Goal: Transaction & Acquisition: Purchase product/service

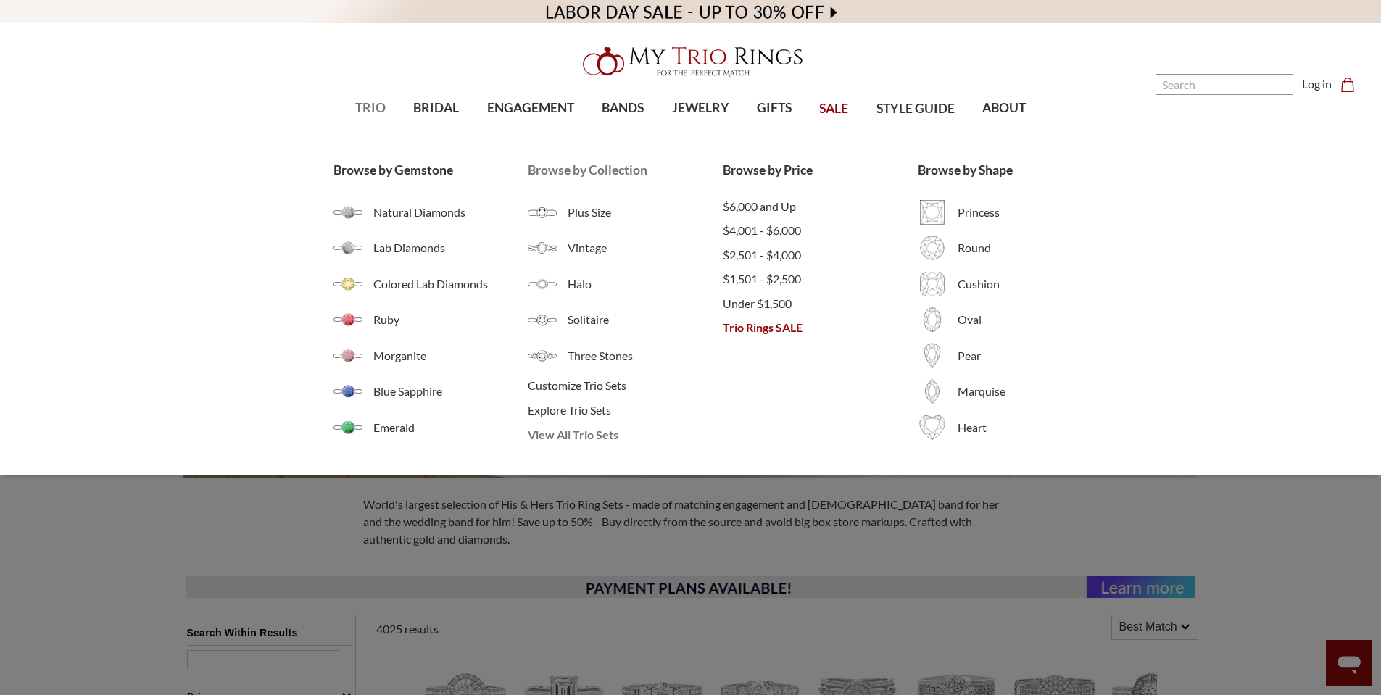
click at [575, 435] on span "View All Trio Sets" at bounding box center [625, 434] width 195 height 17
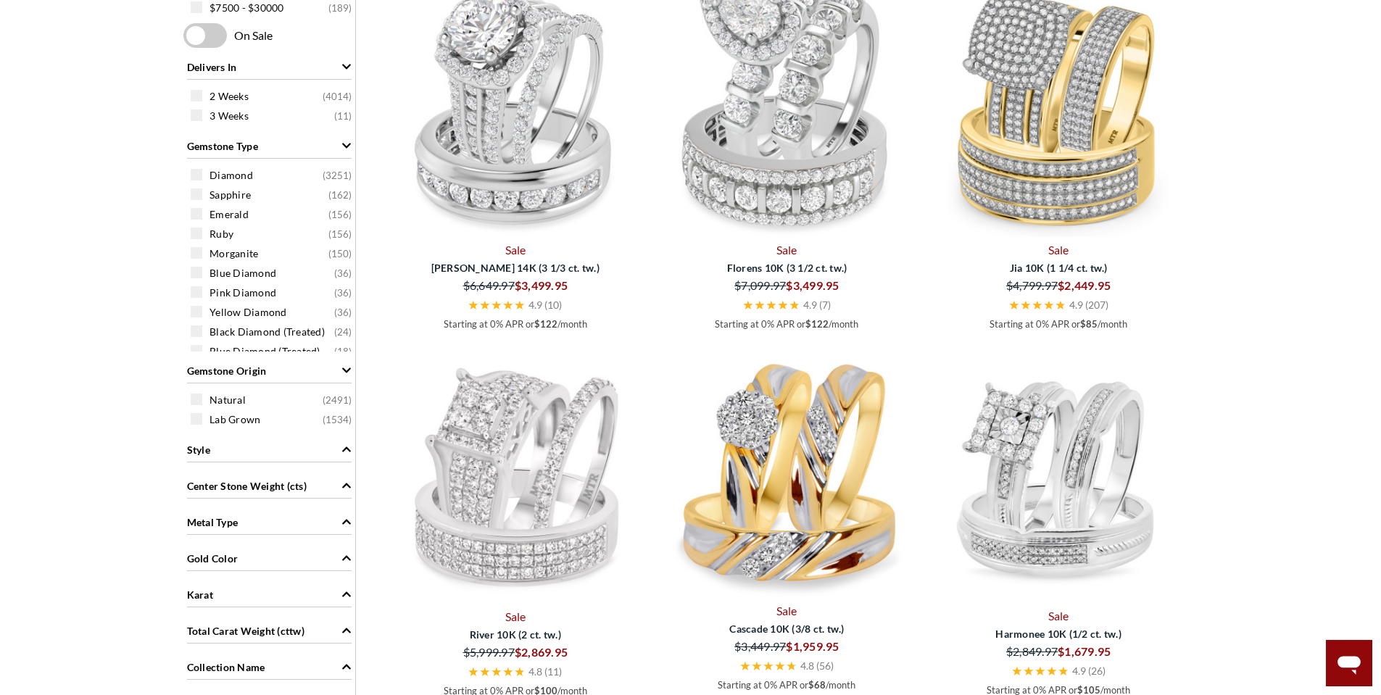
scroll to position [797, 0]
click at [348, 554] on icon "Gold Color" at bounding box center [346, 556] width 10 height 10
click at [197, 624] on span at bounding box center [197, 625] width 12 height 12
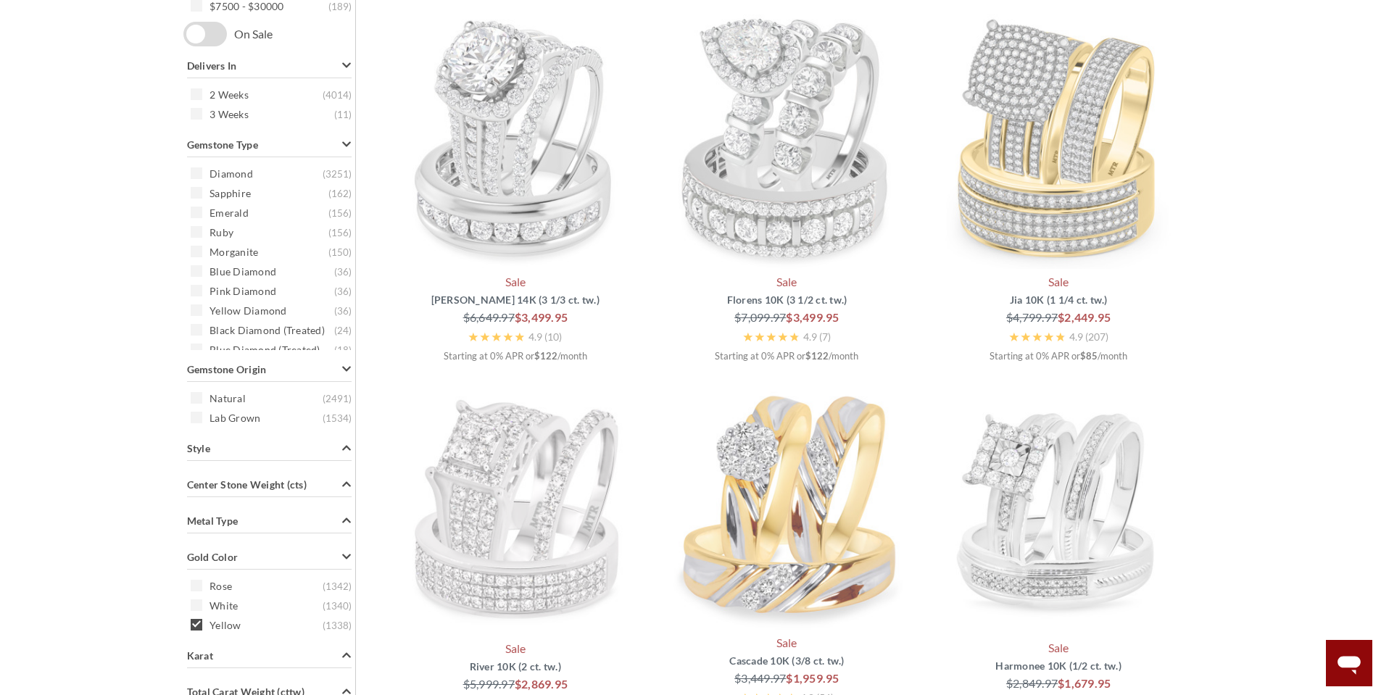
scroll to position [598, 0]
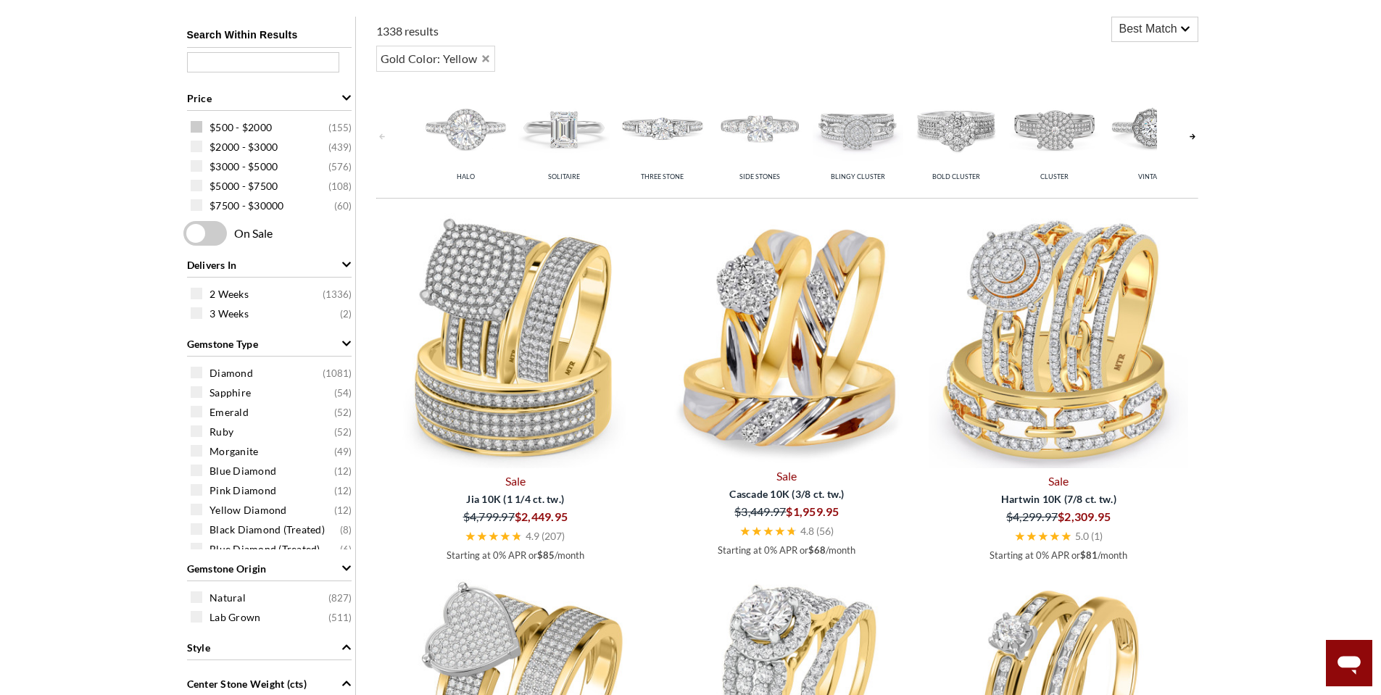
click at [201, 130] on span at bounding box center [197, 127] width 12 height 12
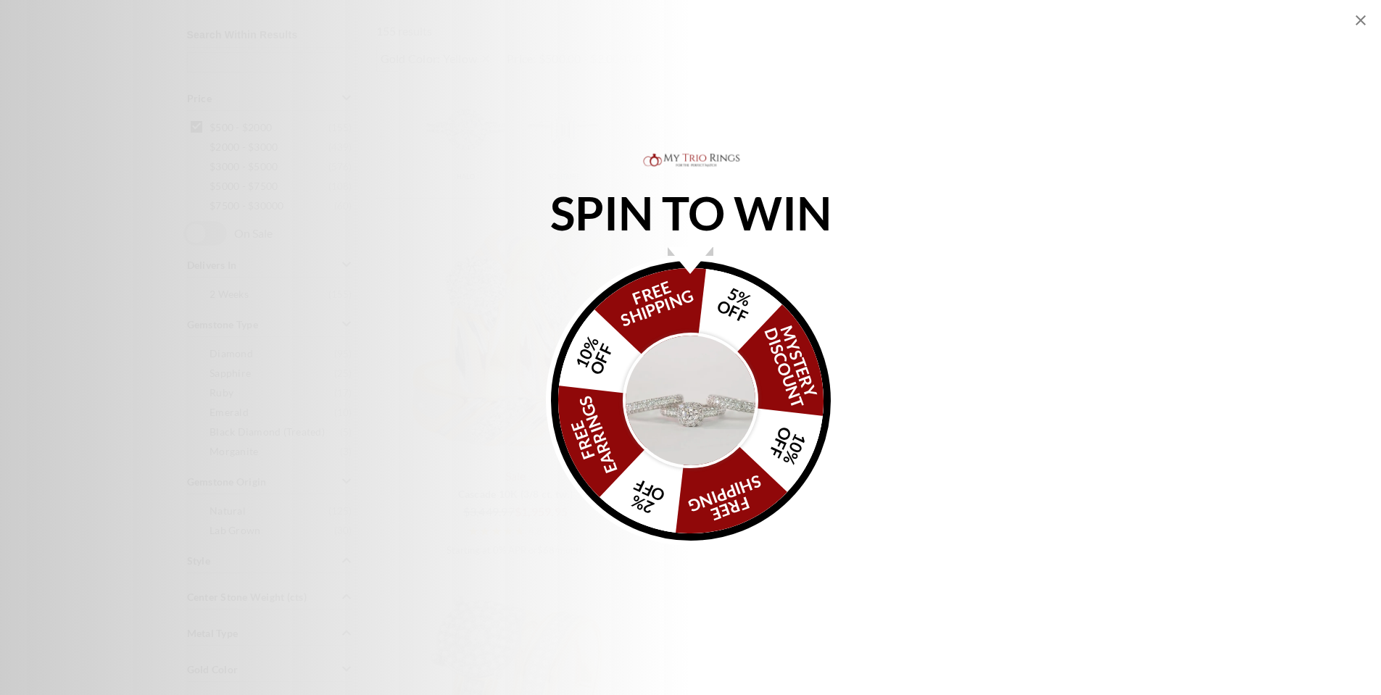
click at [1360, 18] on icon "Close popup" at bounding box center [1360, 20] width 17 height 17
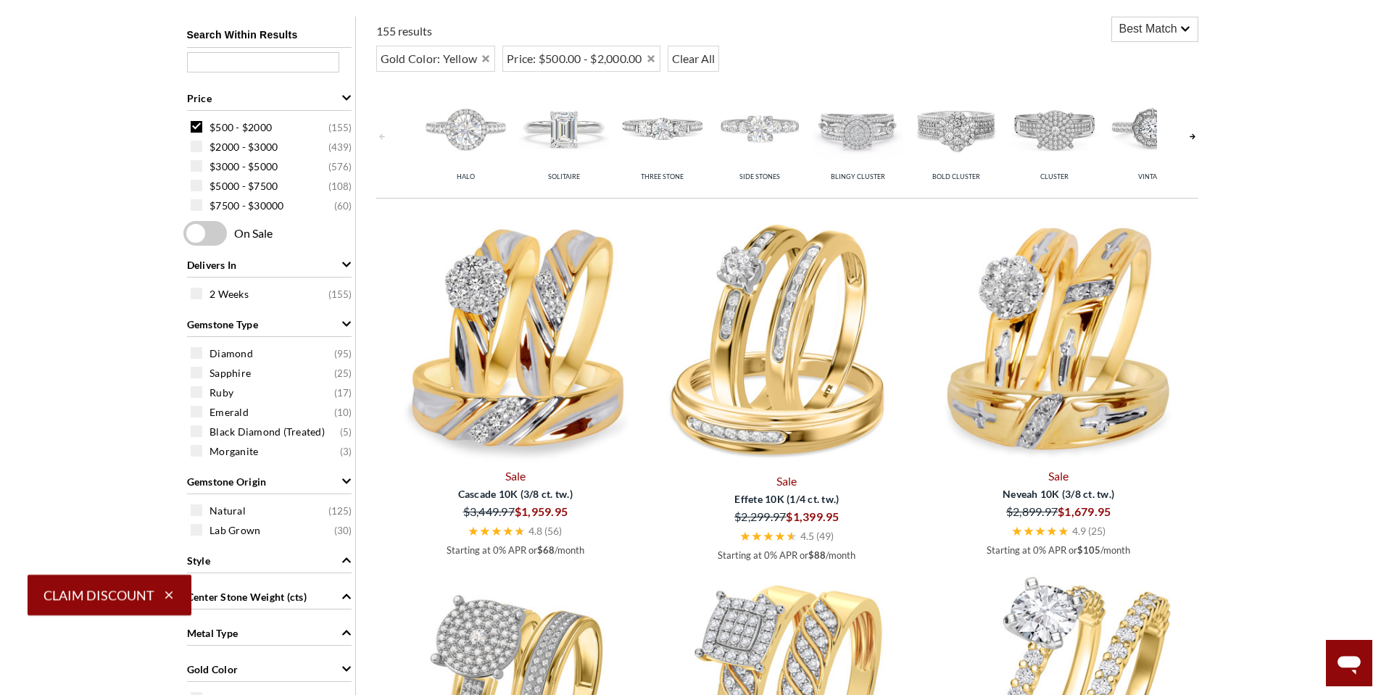
click at [1166, 22] on span "Best Match" at bounding box center [1148, 28] width 58 height 17
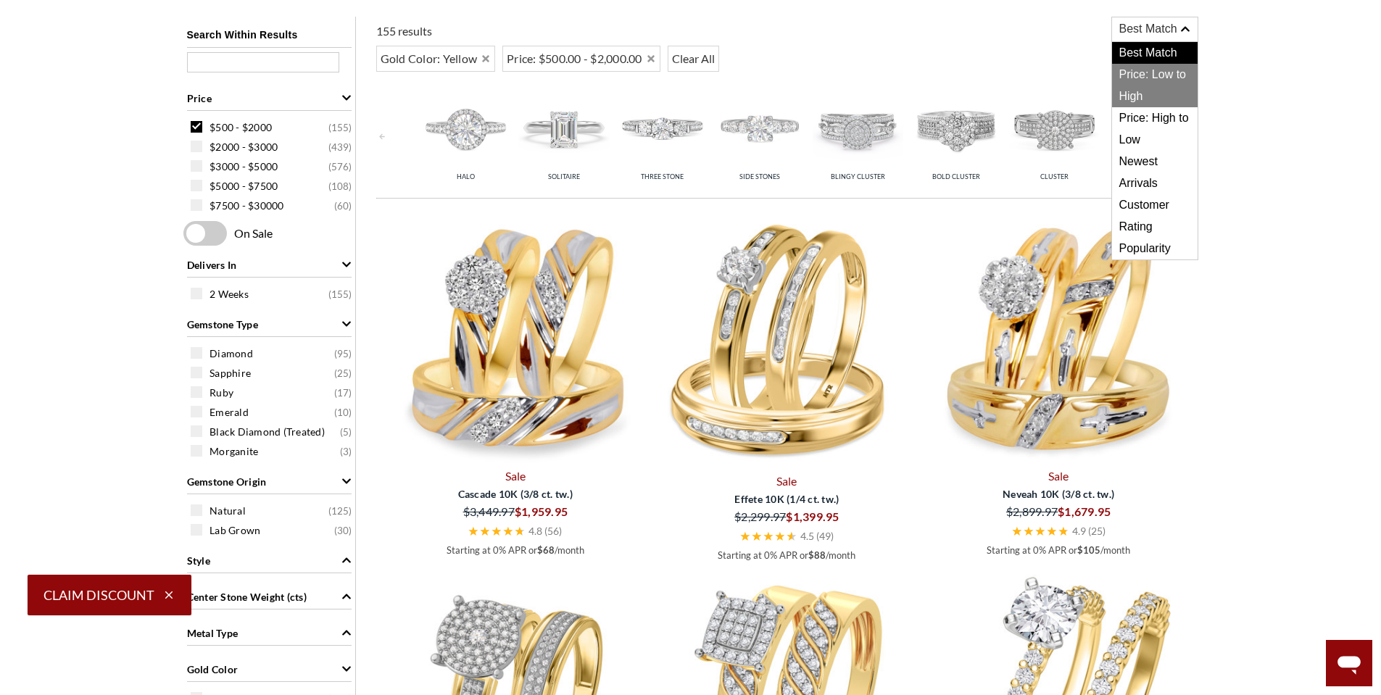
click at [1166, 74] on span "Price: Low to High" at bounding box center [1155, 85] width 86 height 43
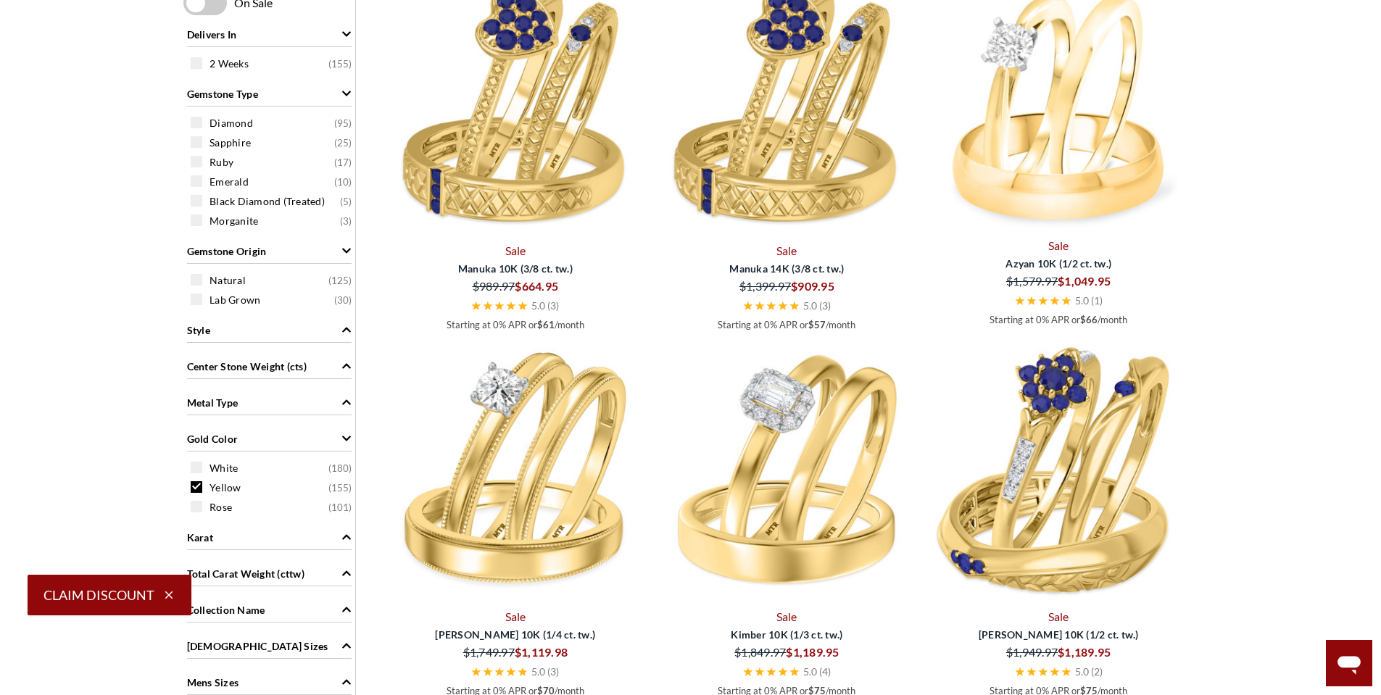
scroll to position [888, 0]
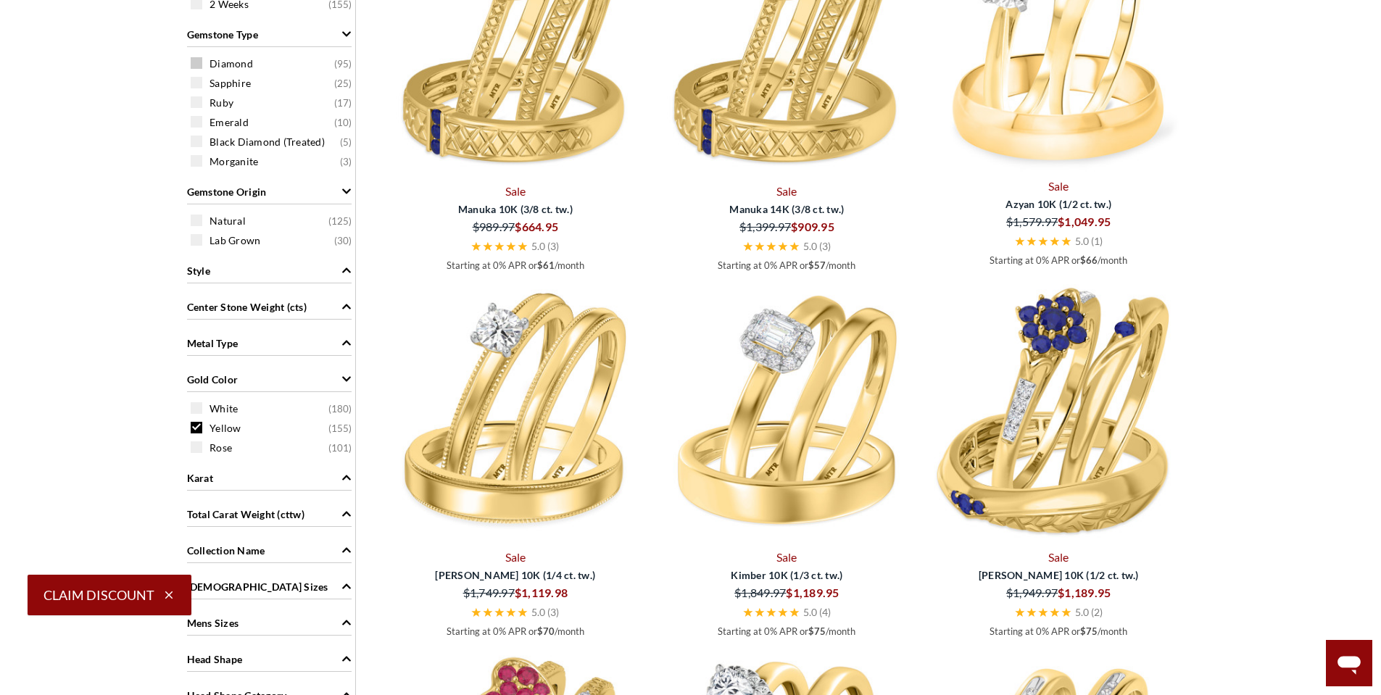
click at [196, 58] on span at bounding box center [197, 63] width 12 height 12
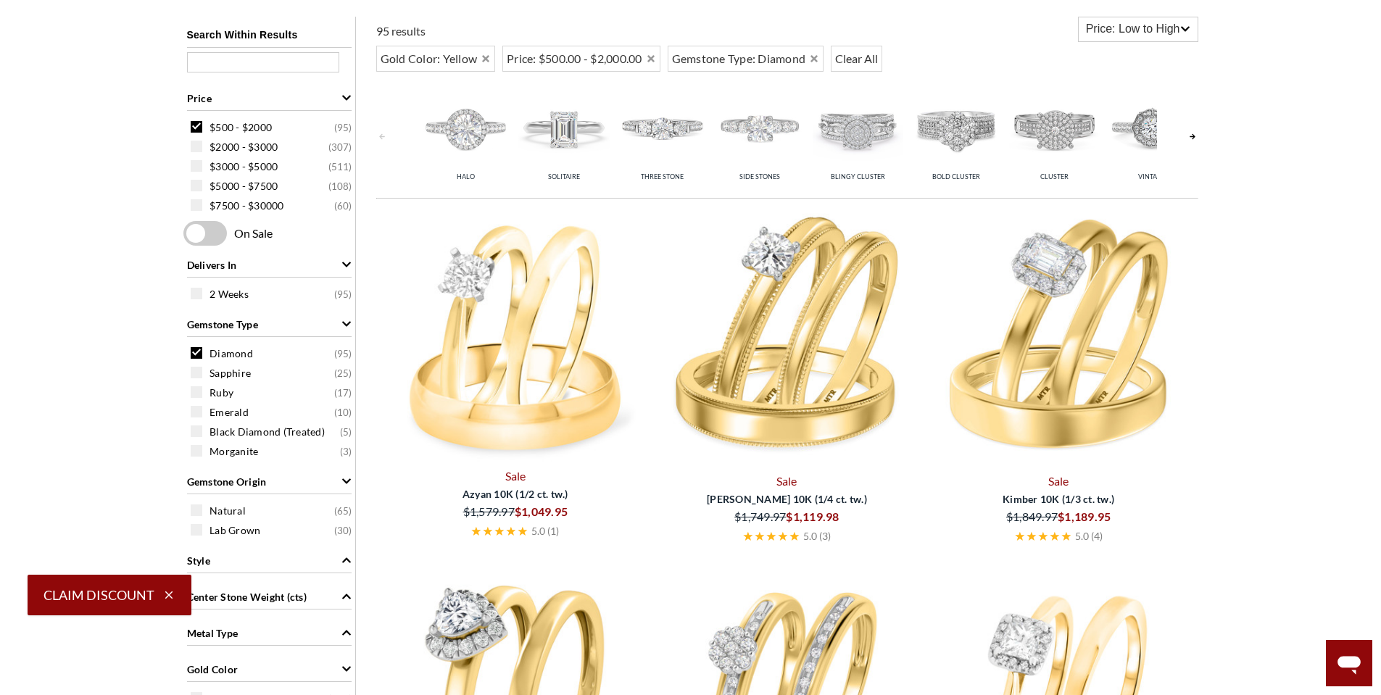
click at [194, 430] on span at bounding box center [197, 431] width 12 height 12
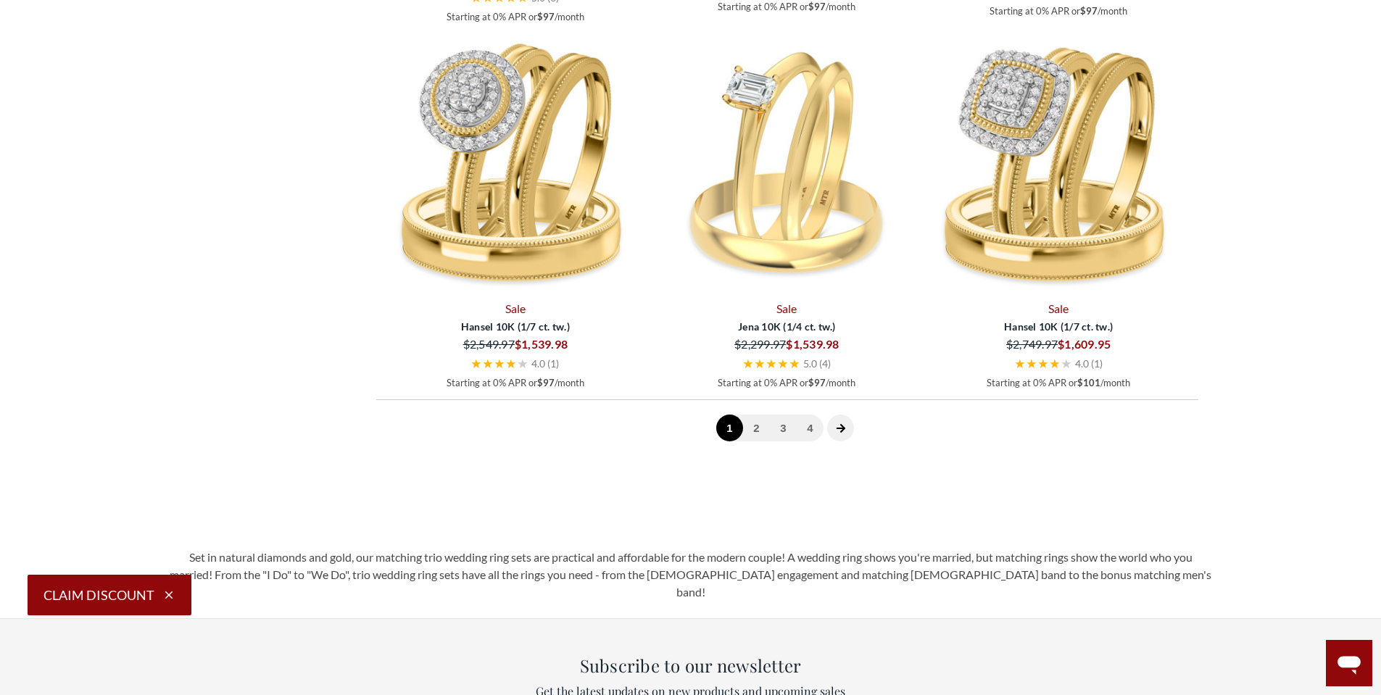
scroll to position [4149, 0]
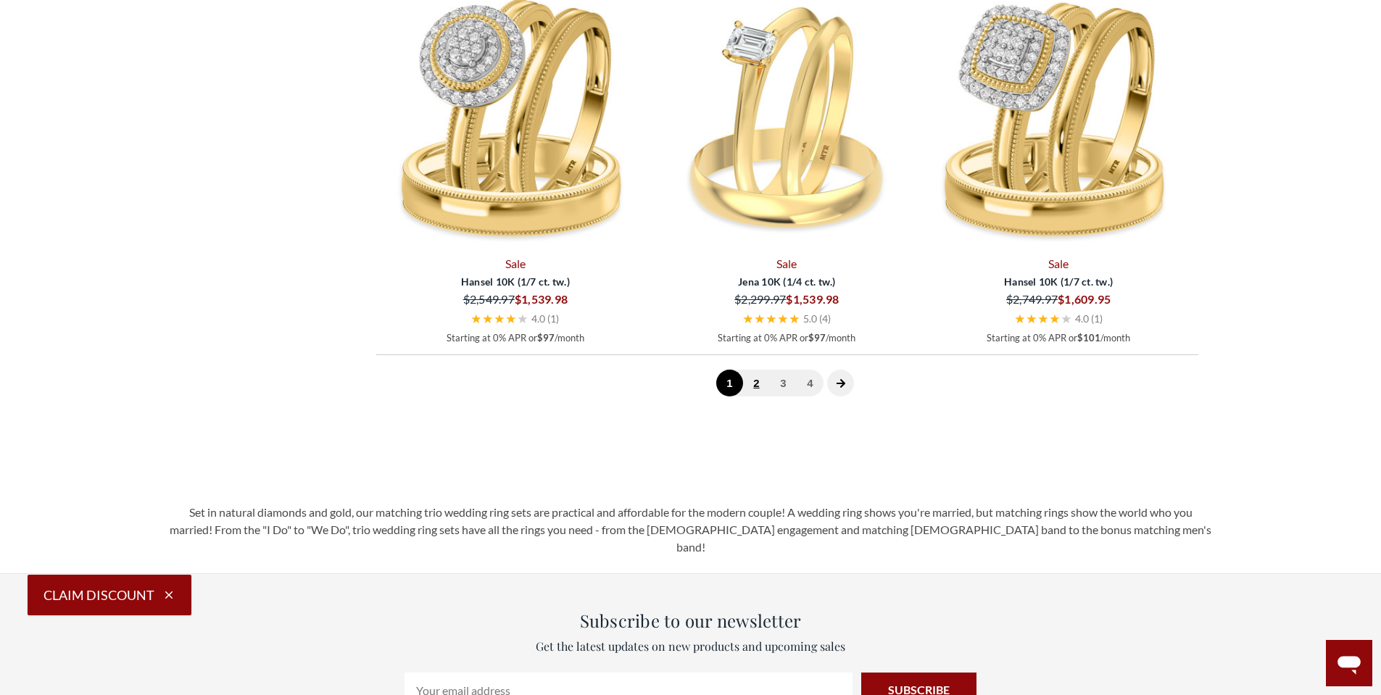
click at [755, 383] on link "2" at bounding box center [756, 383] width 27 height 27
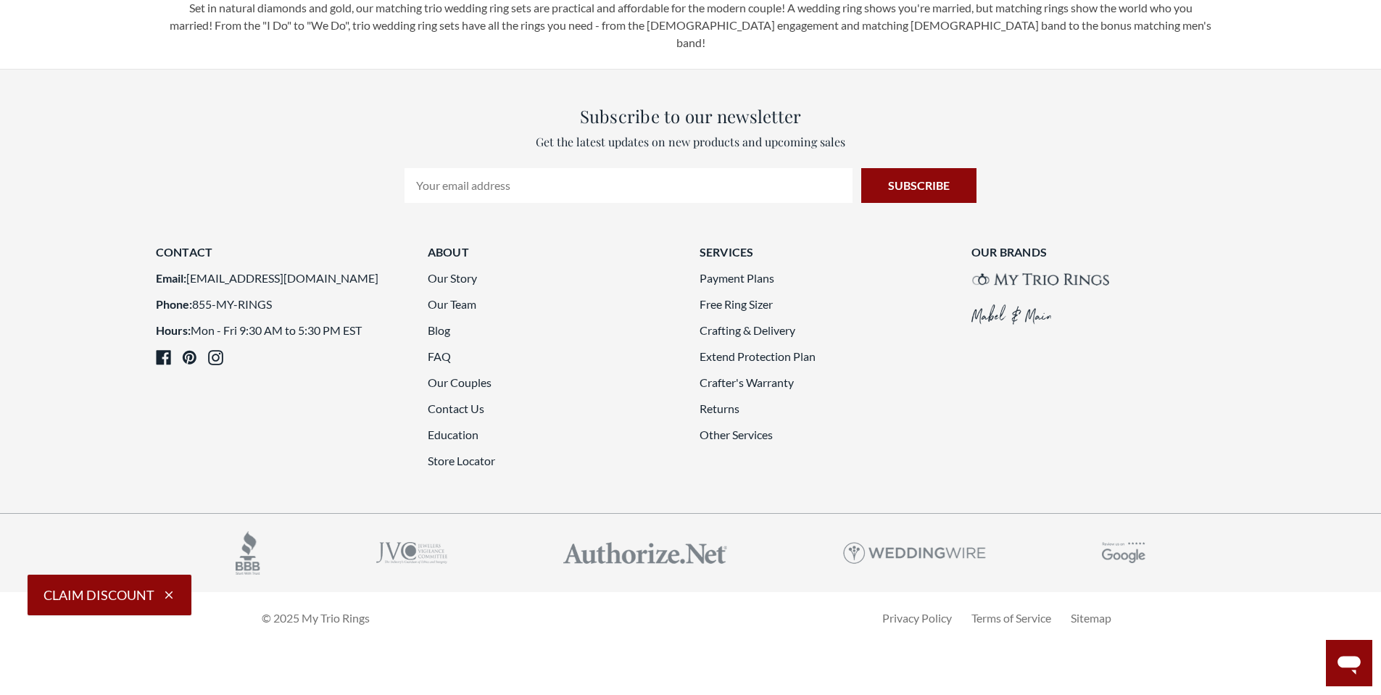
scroll to position [4149, 0]
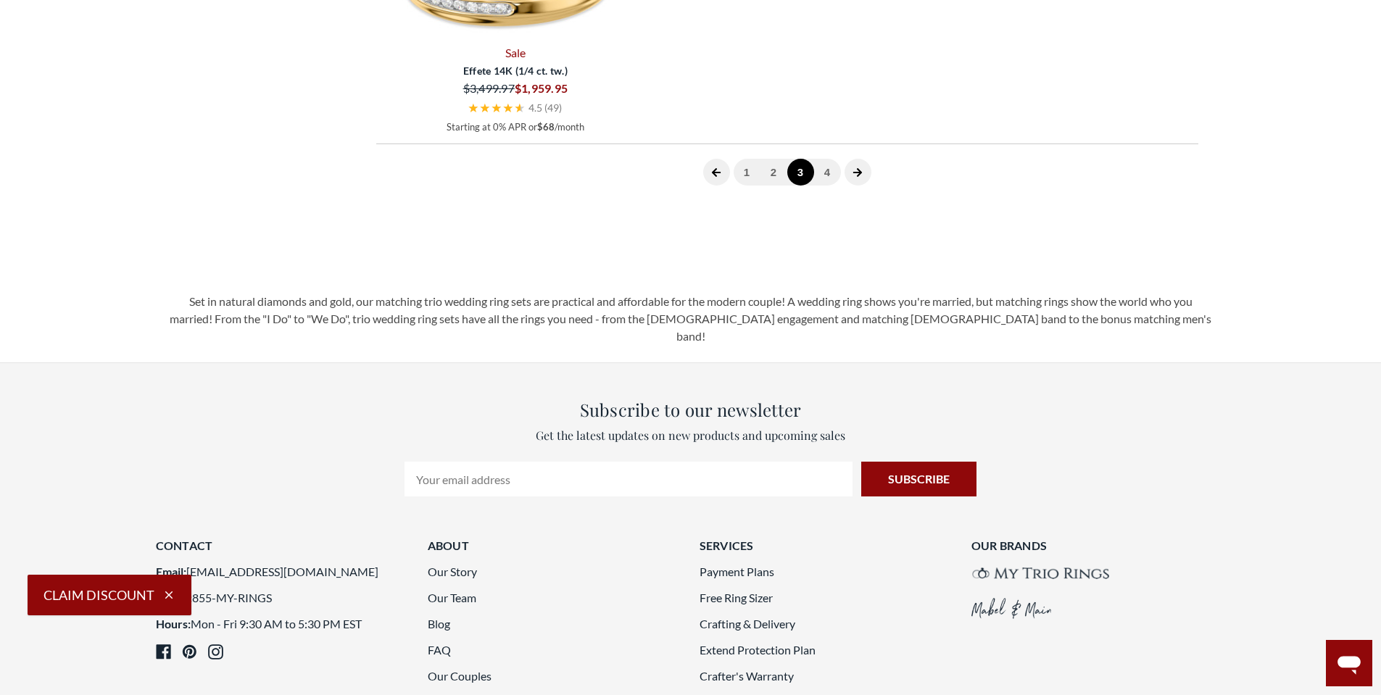
scroll to position [3931, 0]
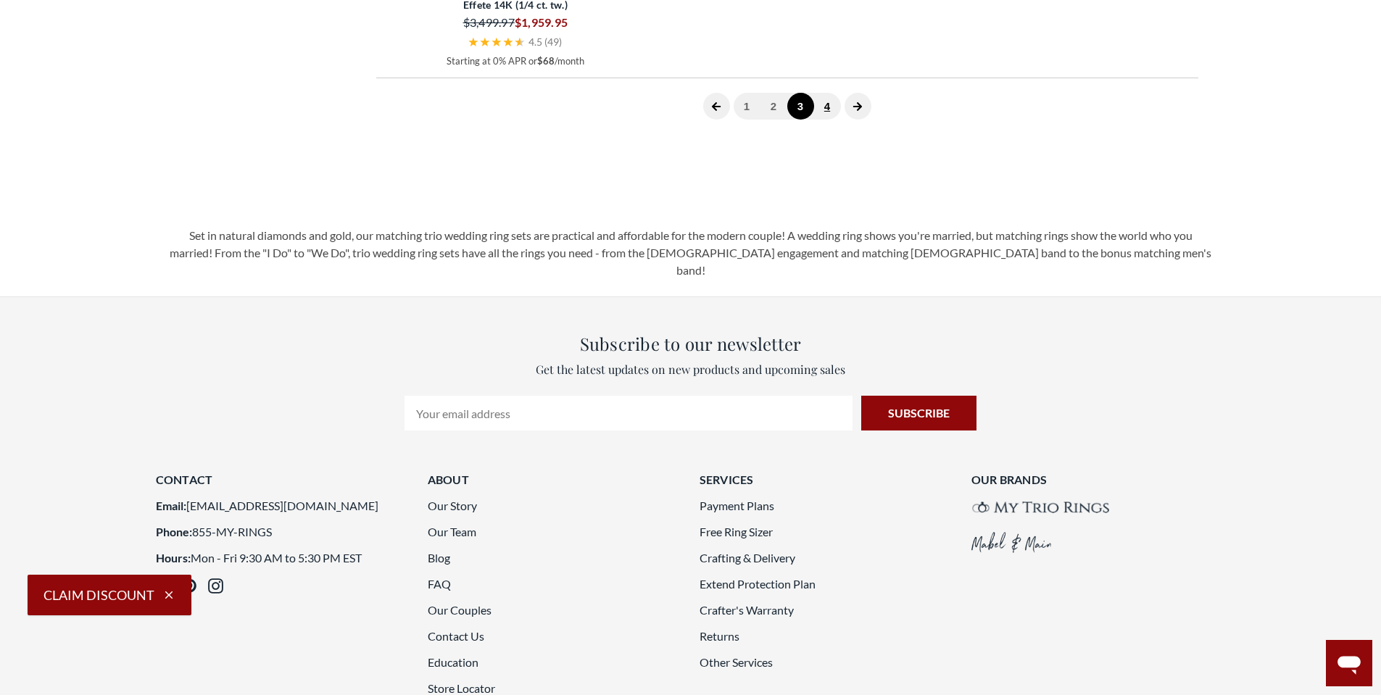
click at [829, 120] on link "4" at bounding box center [827, 106] width 27 height 27
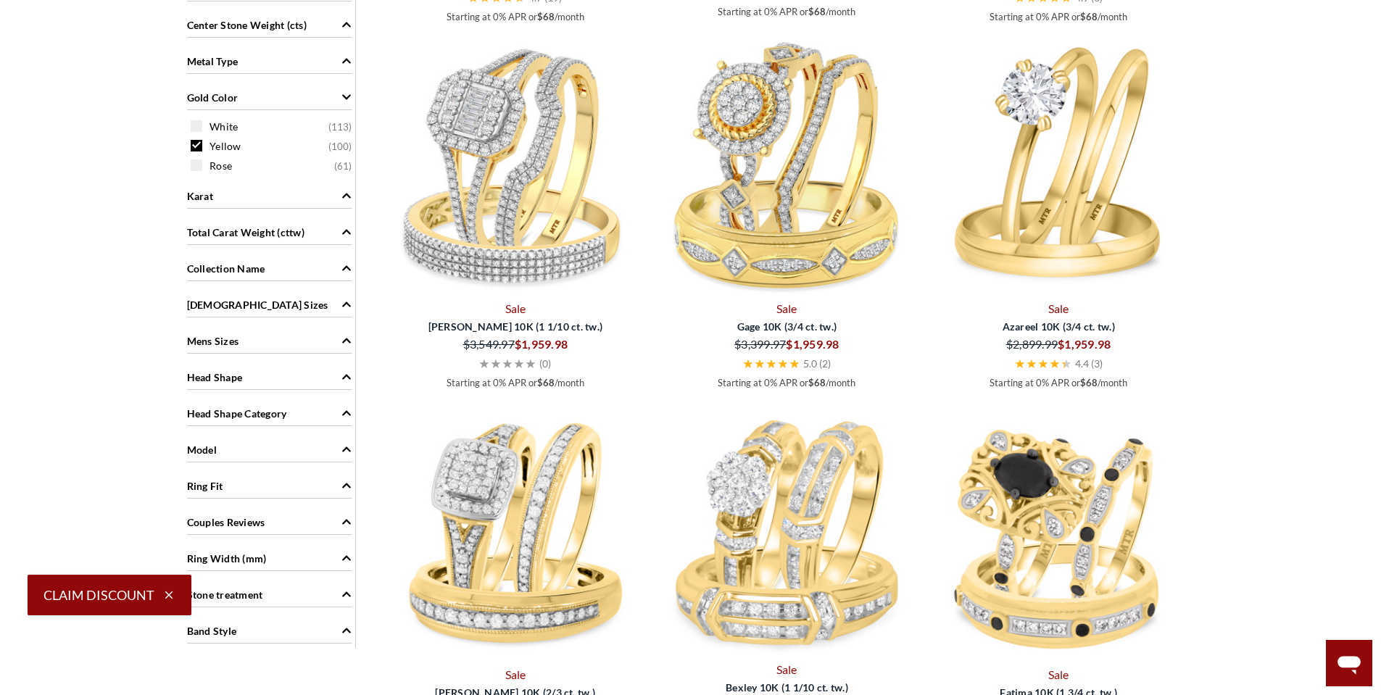
scroll to position [888, 0]
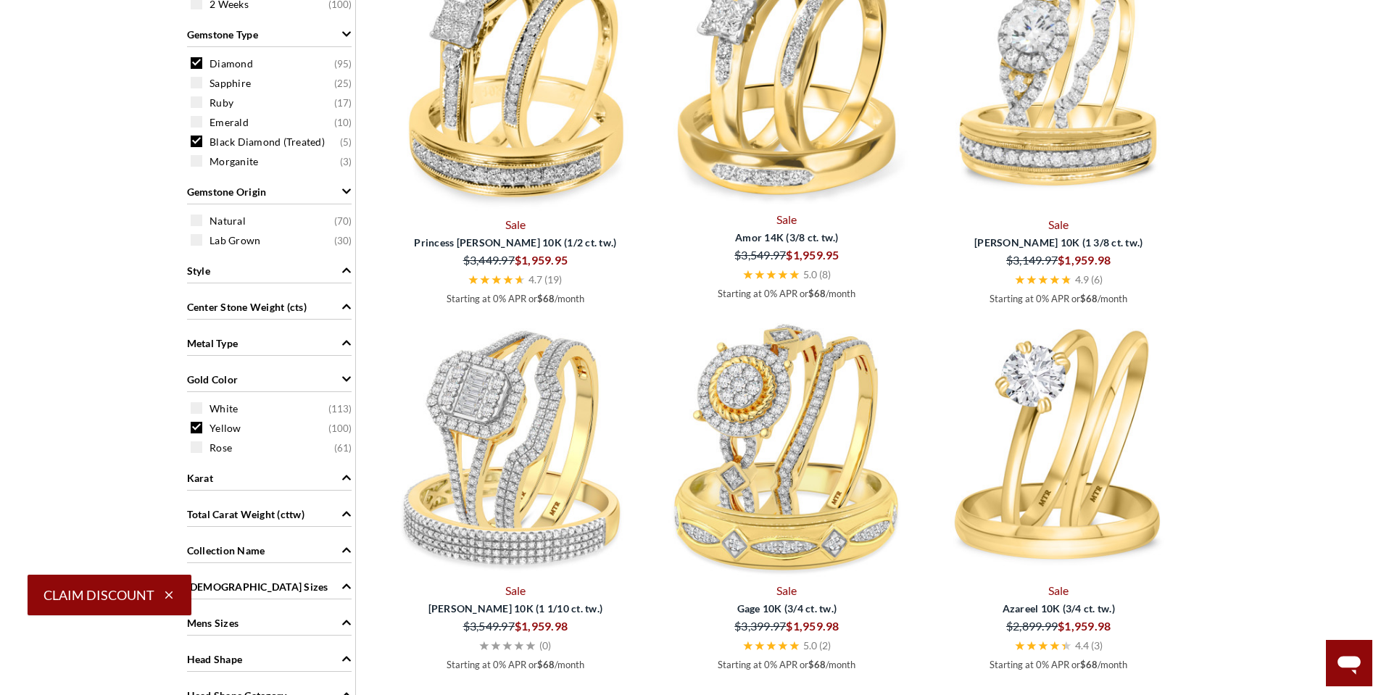
click at [194, 141] on span at bounding box center [197, 142] width 12 height 12
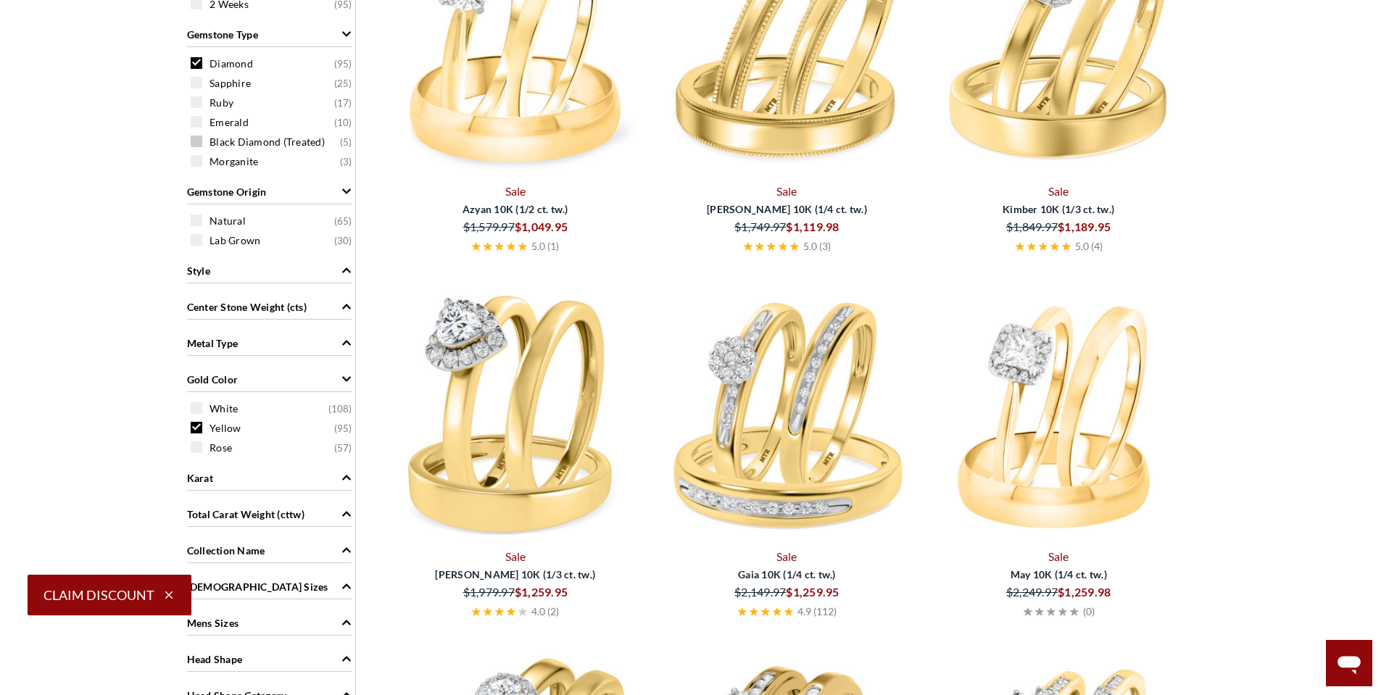
scroll to position [598, 0]
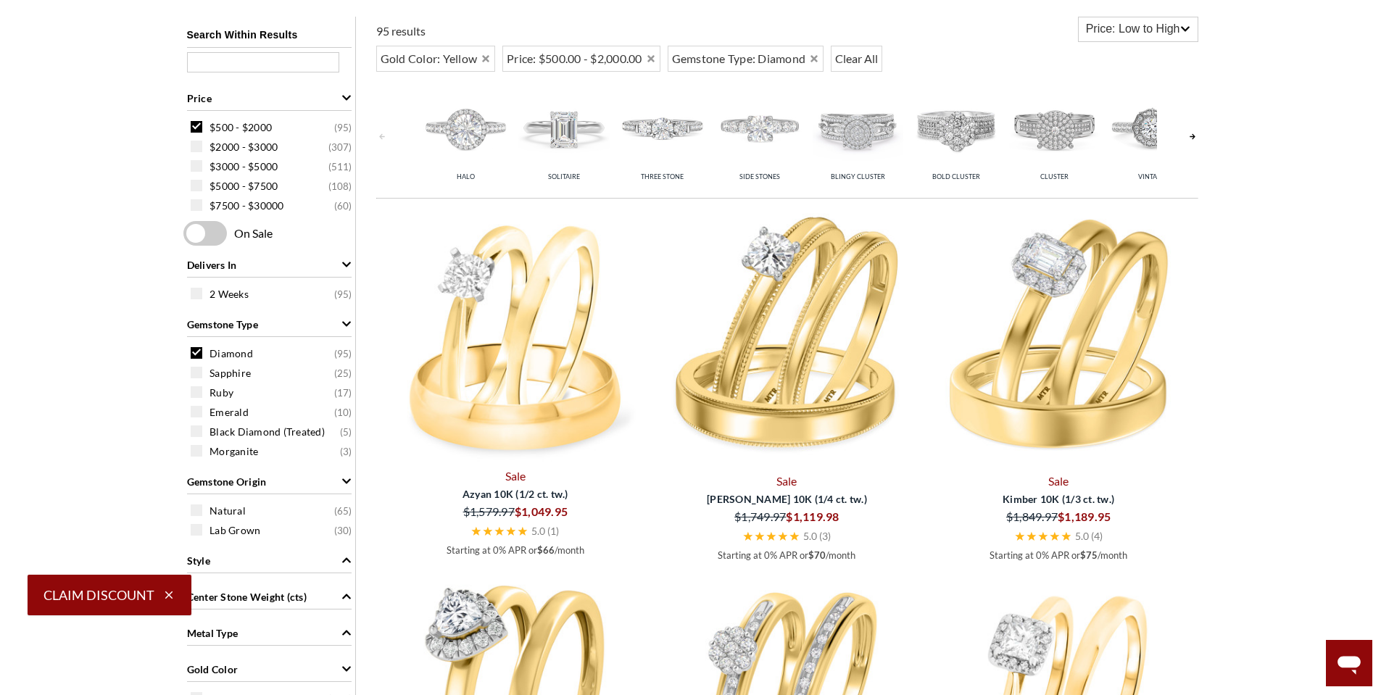
click at [196, 123] on span at bounding box center [197, 127] width 12 height 12
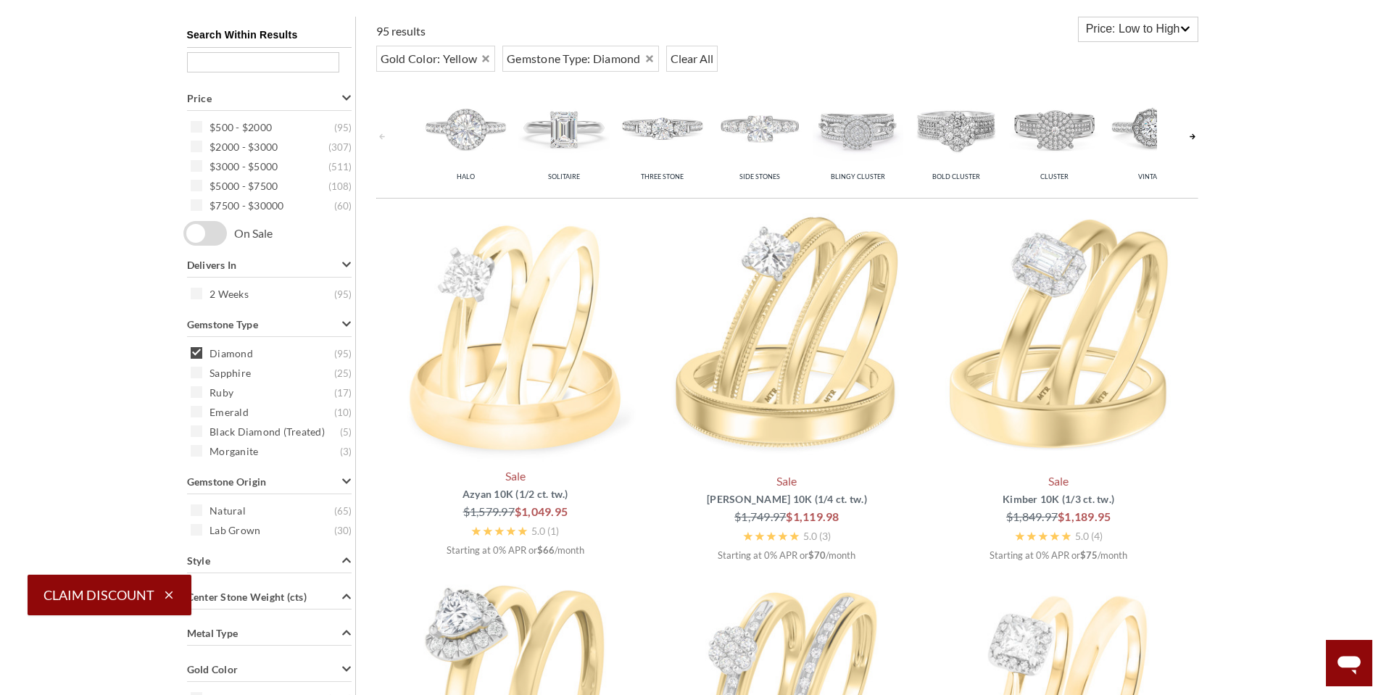
click at [197, 145] on div "Search Within Results Price $500 - $2000 ( 95 ) $2000 - $3000 ( 307 ) $3000 - $…" at bounding box center [269, 618] width 172 height 1203
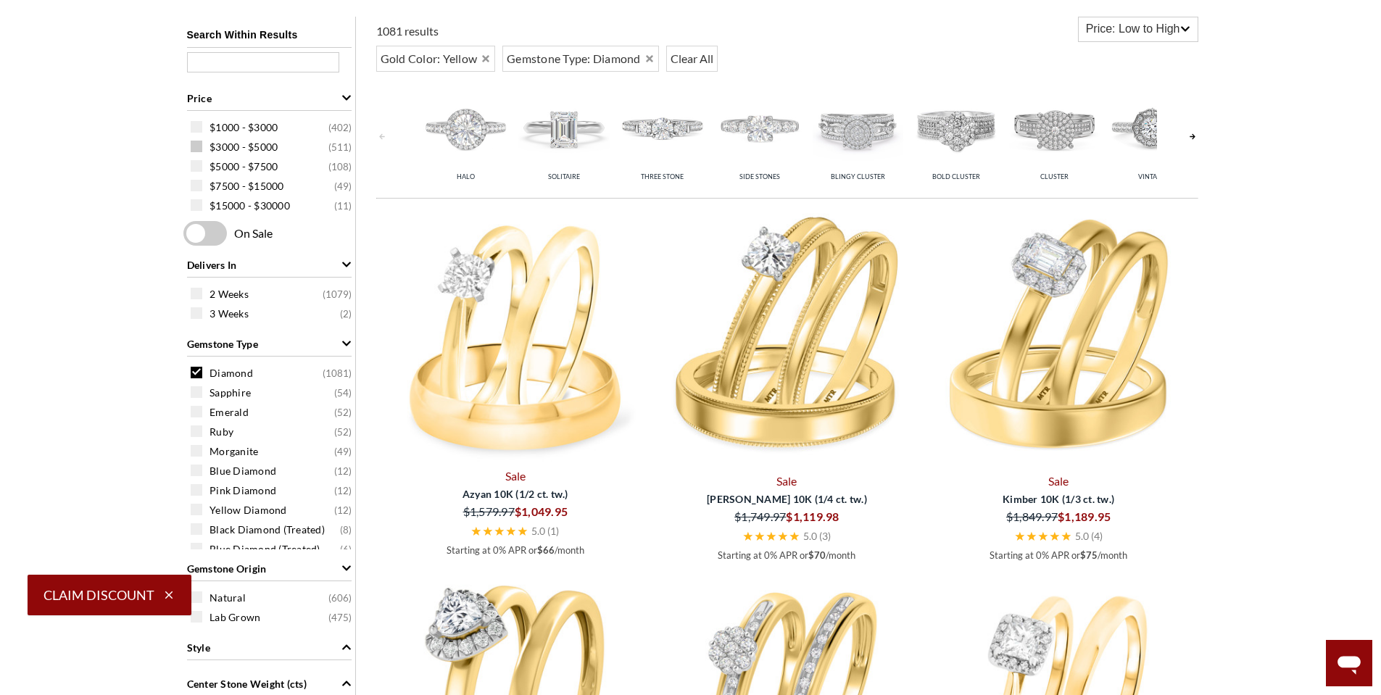
click at [200, 149] on span at bounding box center [197, 147] width 12 height 12
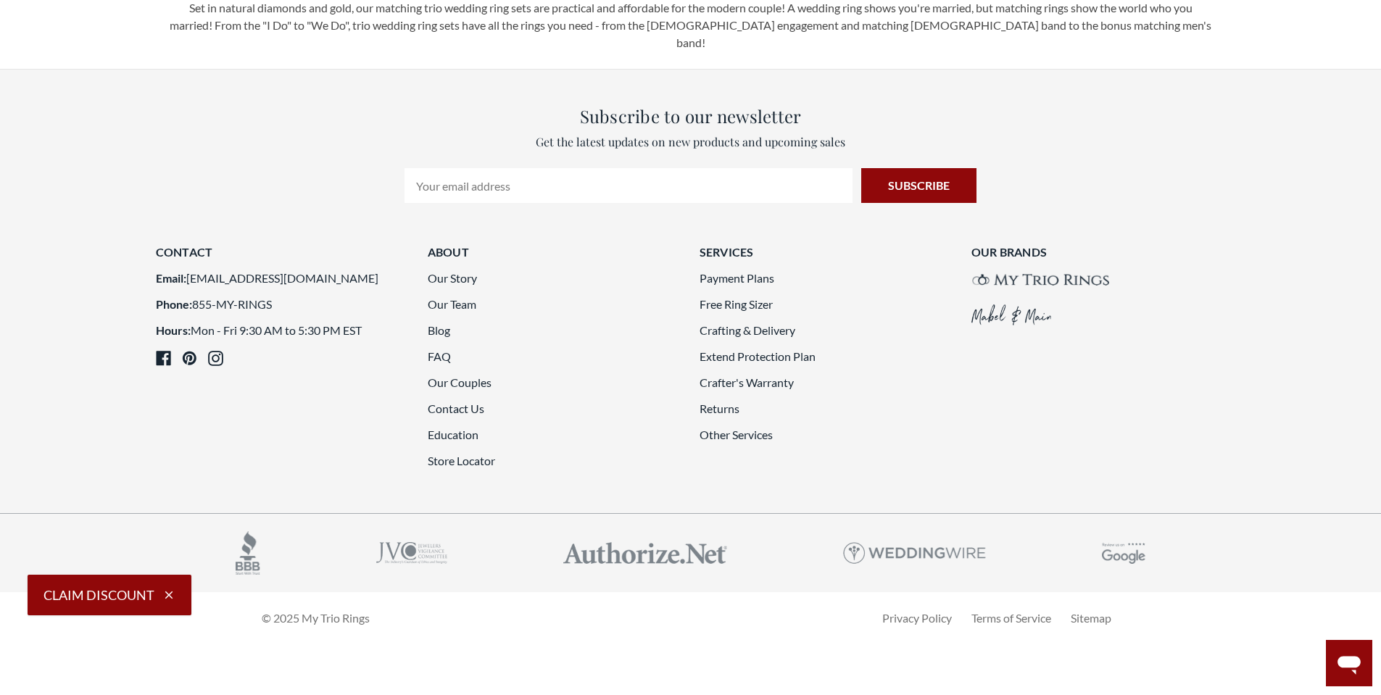
scroll to position [3931, 0]
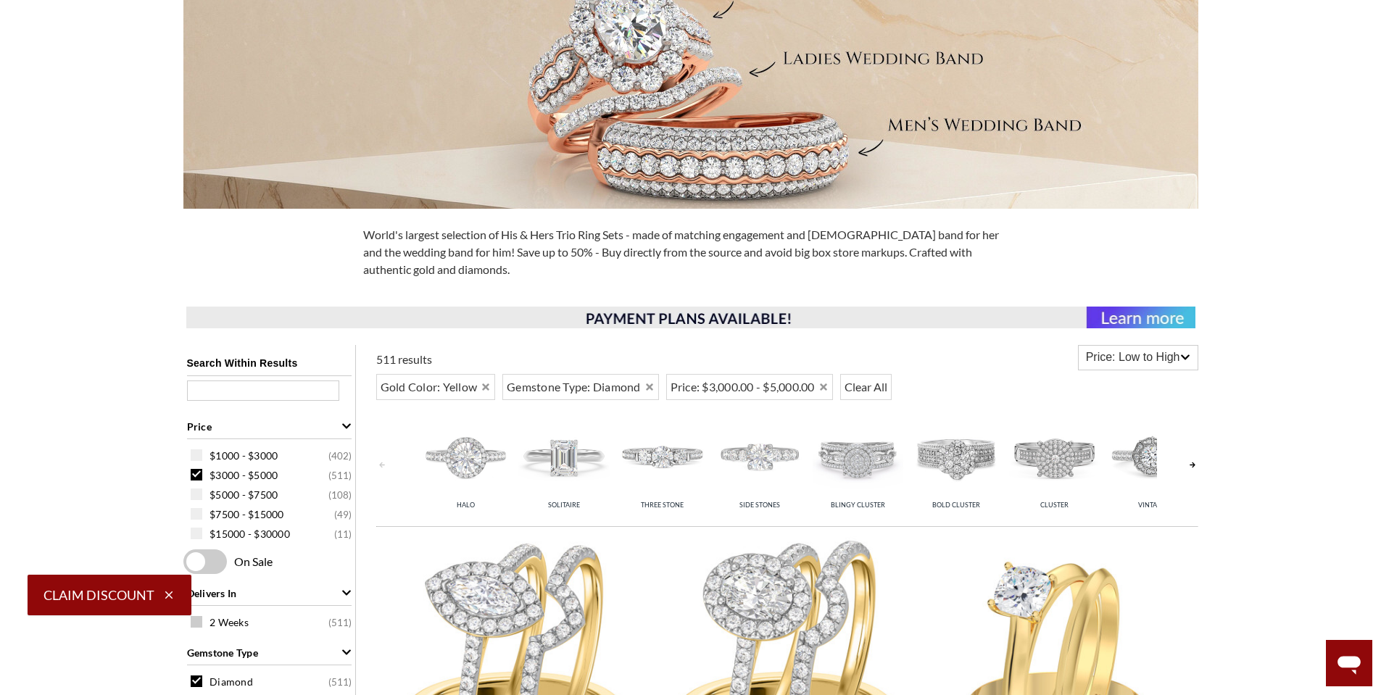
scroll to position [236, 0]
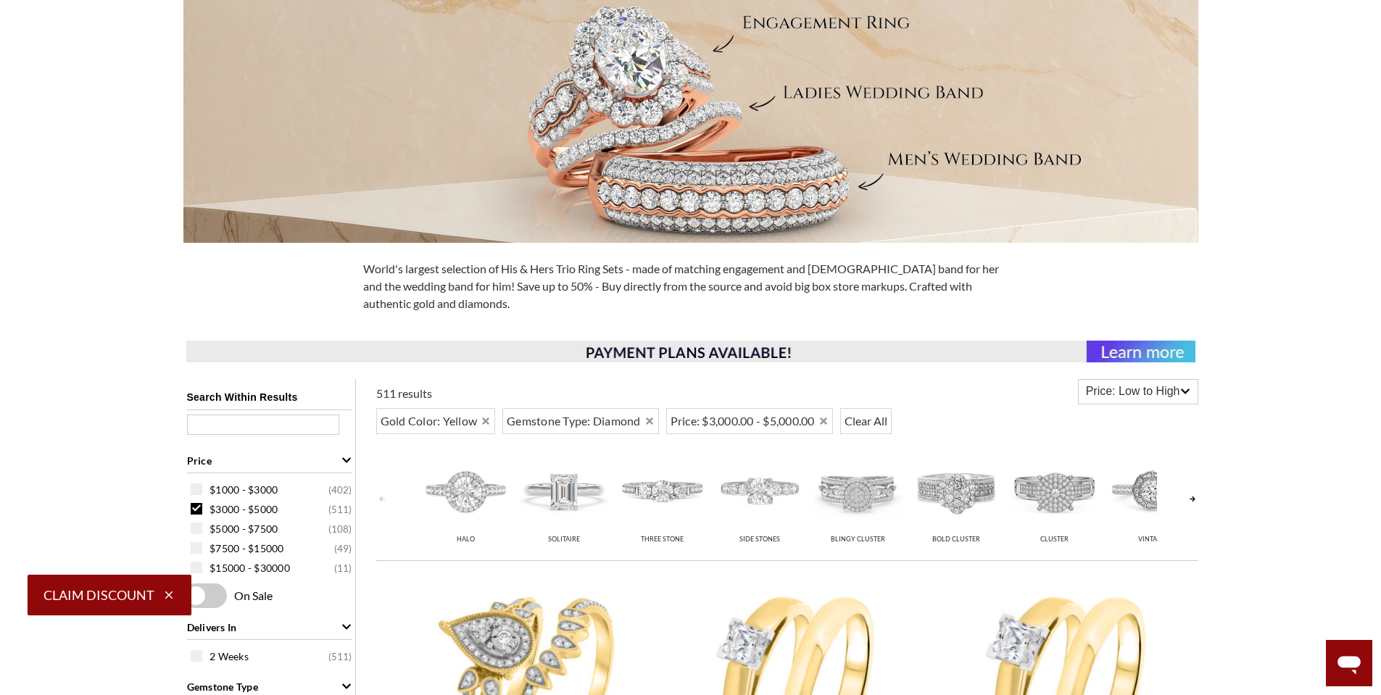
scroll to position [3931, 0]
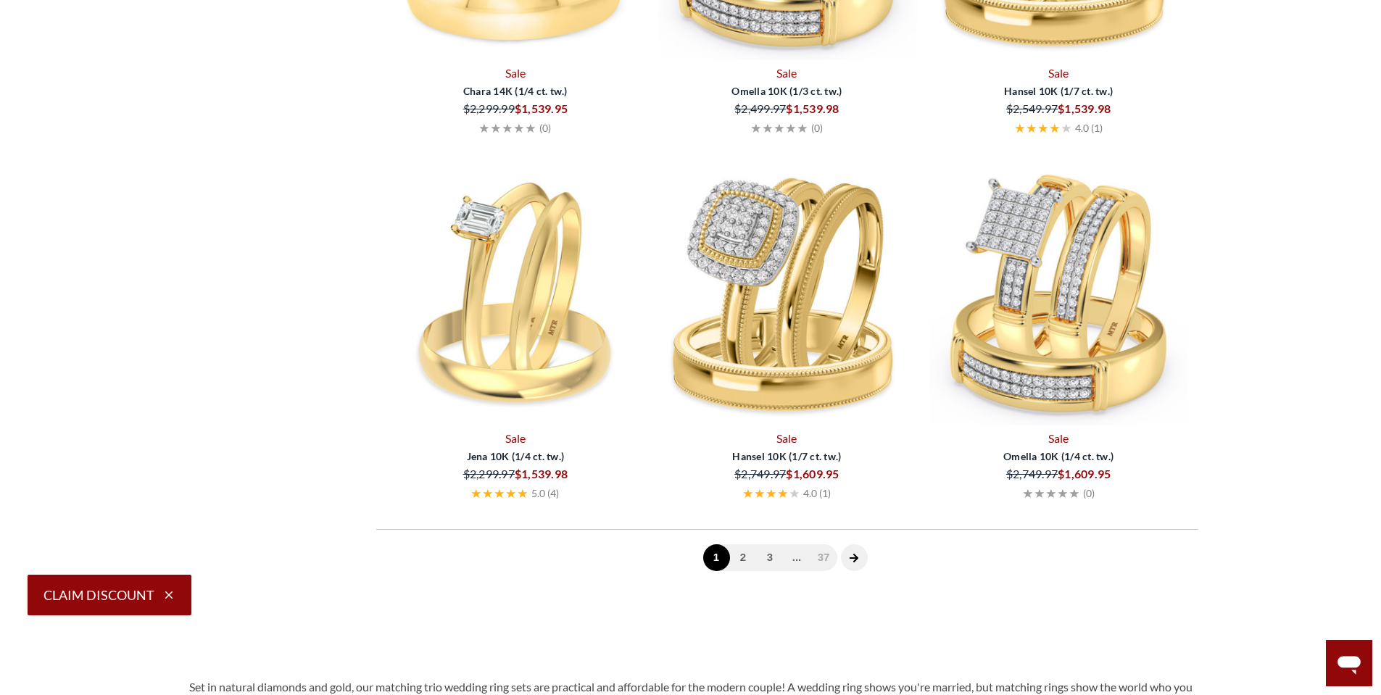
scroll to position [598, 0]
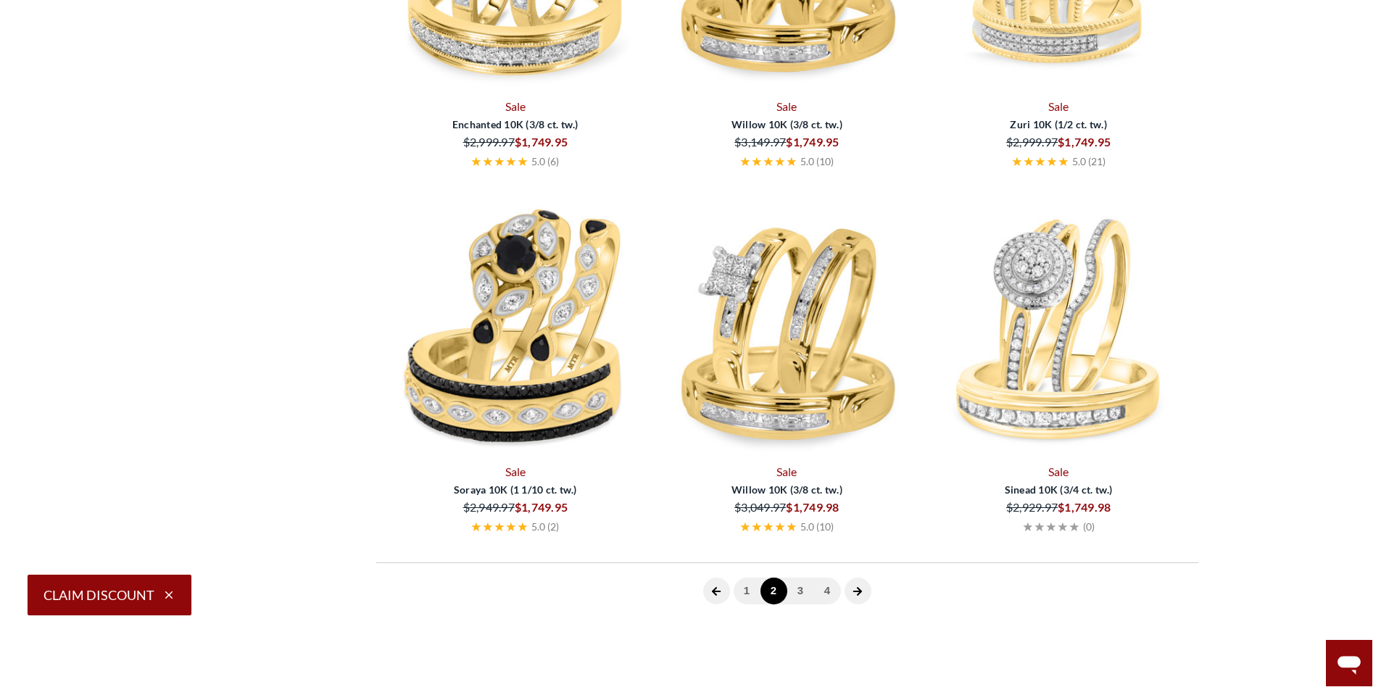
scroll to position [4149, 0]
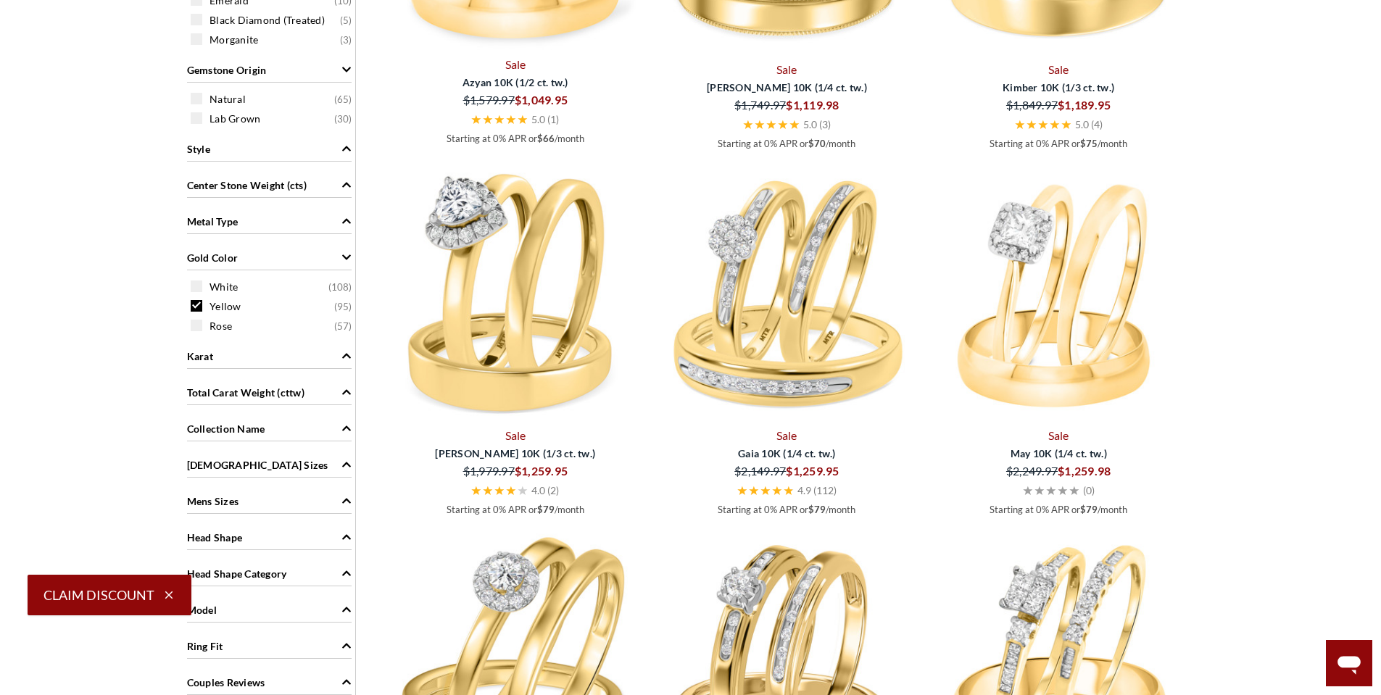
scroll to position [743, 0]
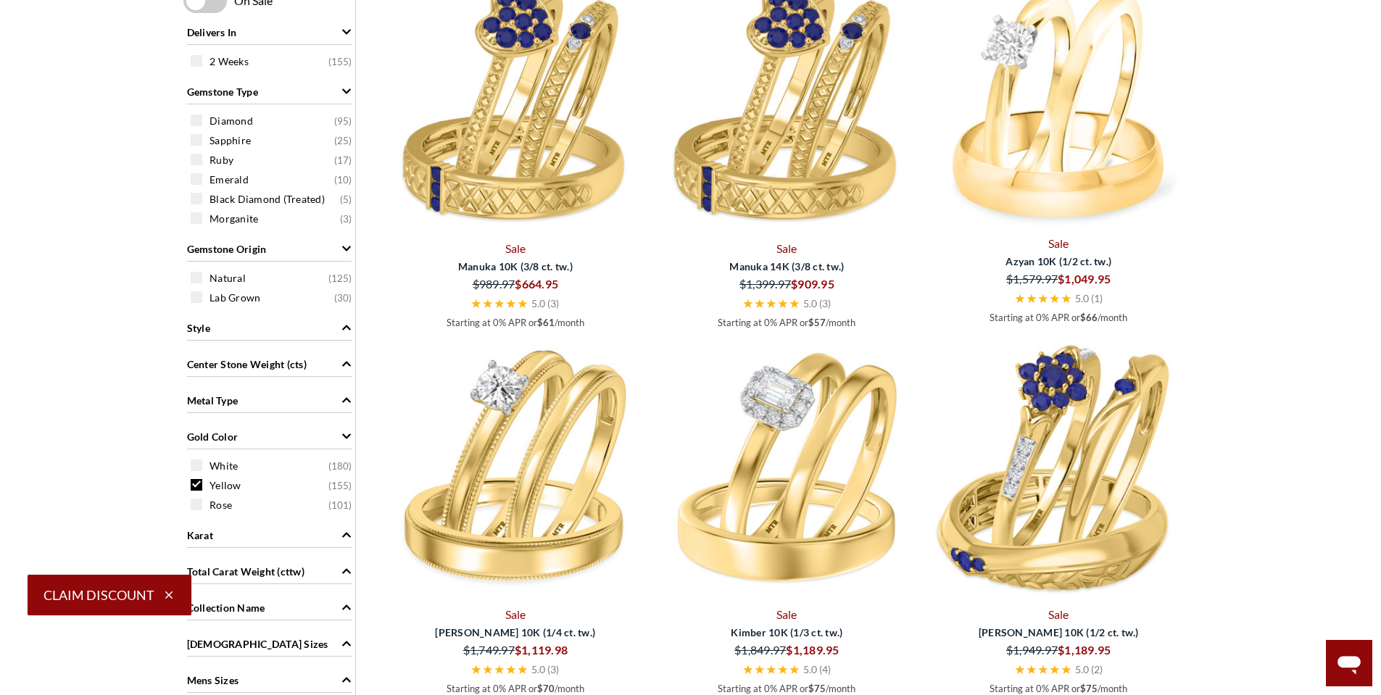
scroll to position [743, 0]
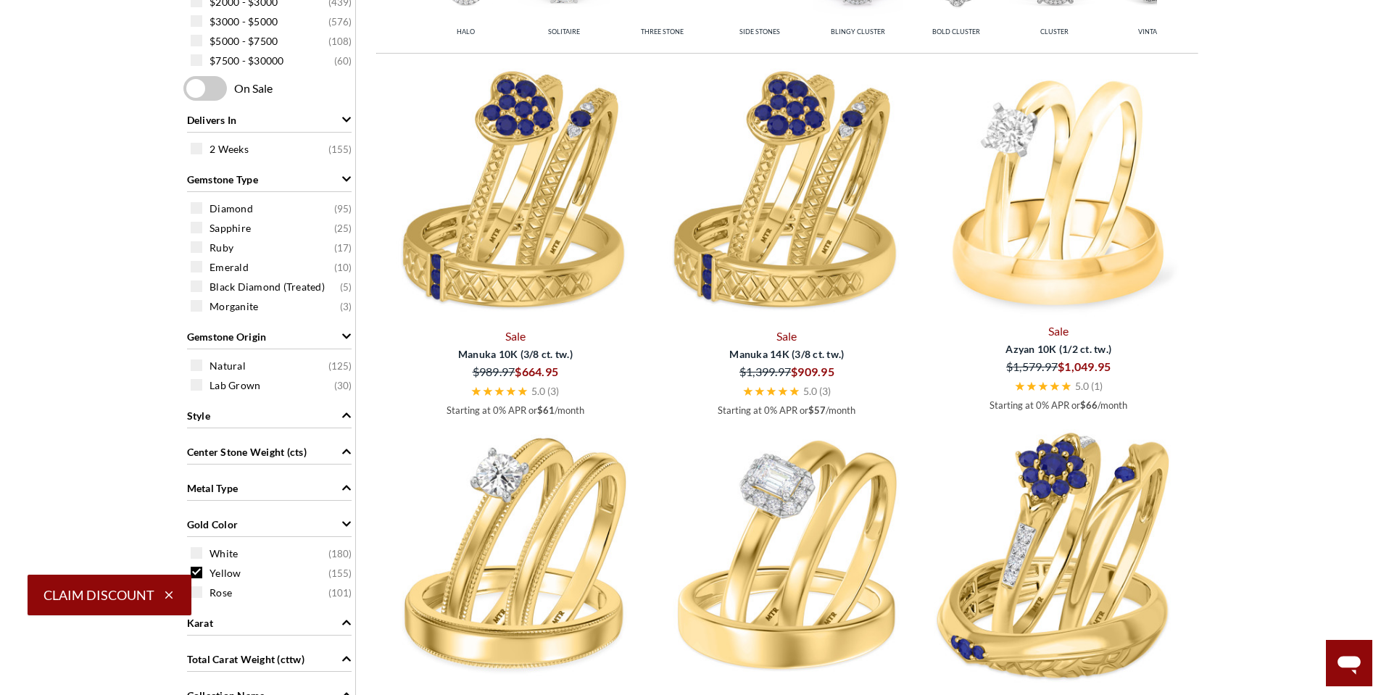
scroll to position [598, 0]
